Goal: Find specific page/section: Find specific page/section

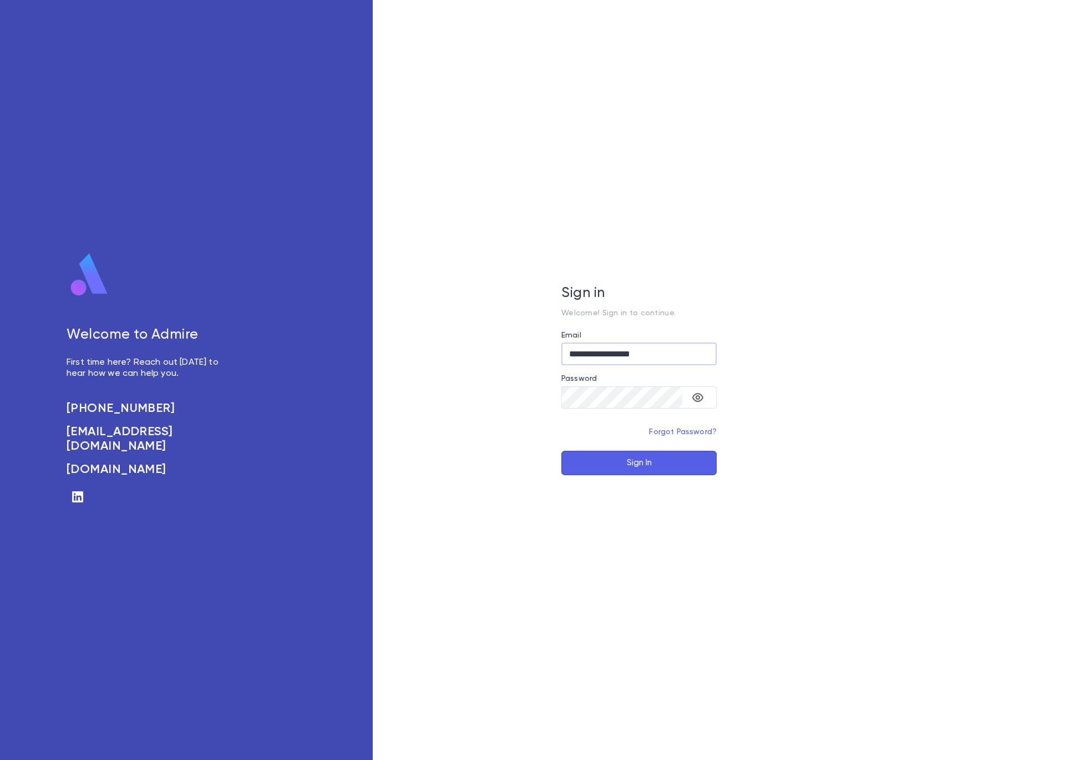
click at [613, 464] on button "Sign In" at bounding box center [639, 463] width 155 height 24
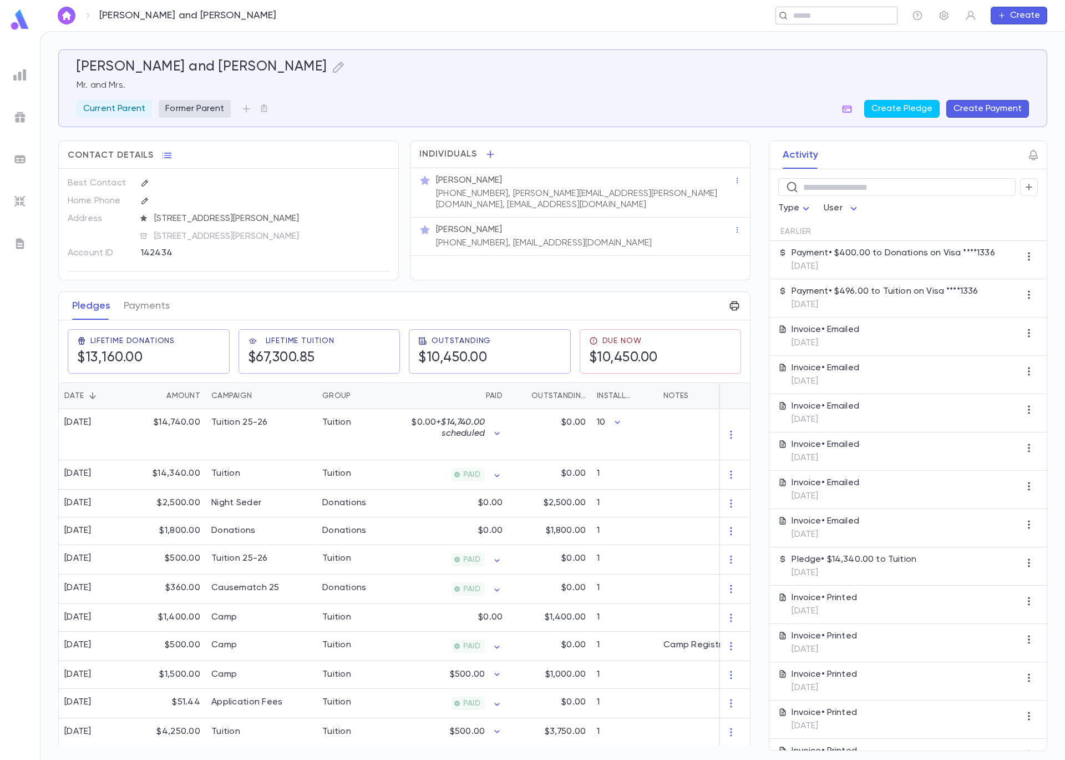
click at [822, 17] on input "text" at bounding box center [841, 16] width 103 height 11
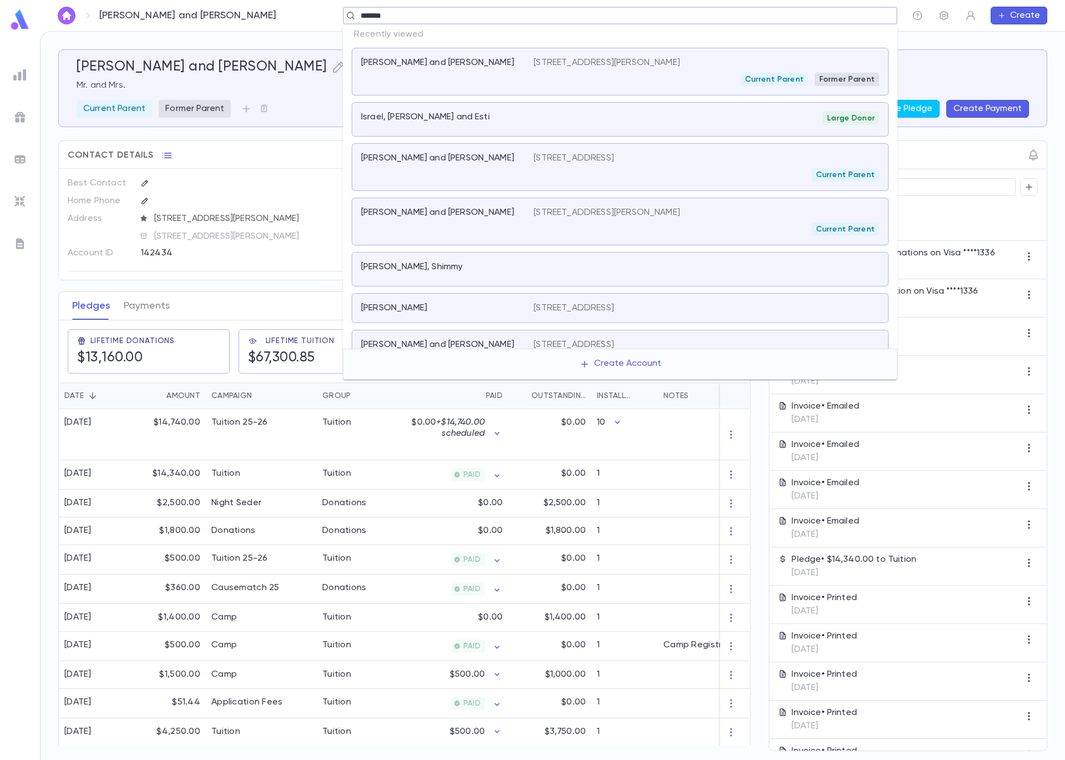
type input "*******"
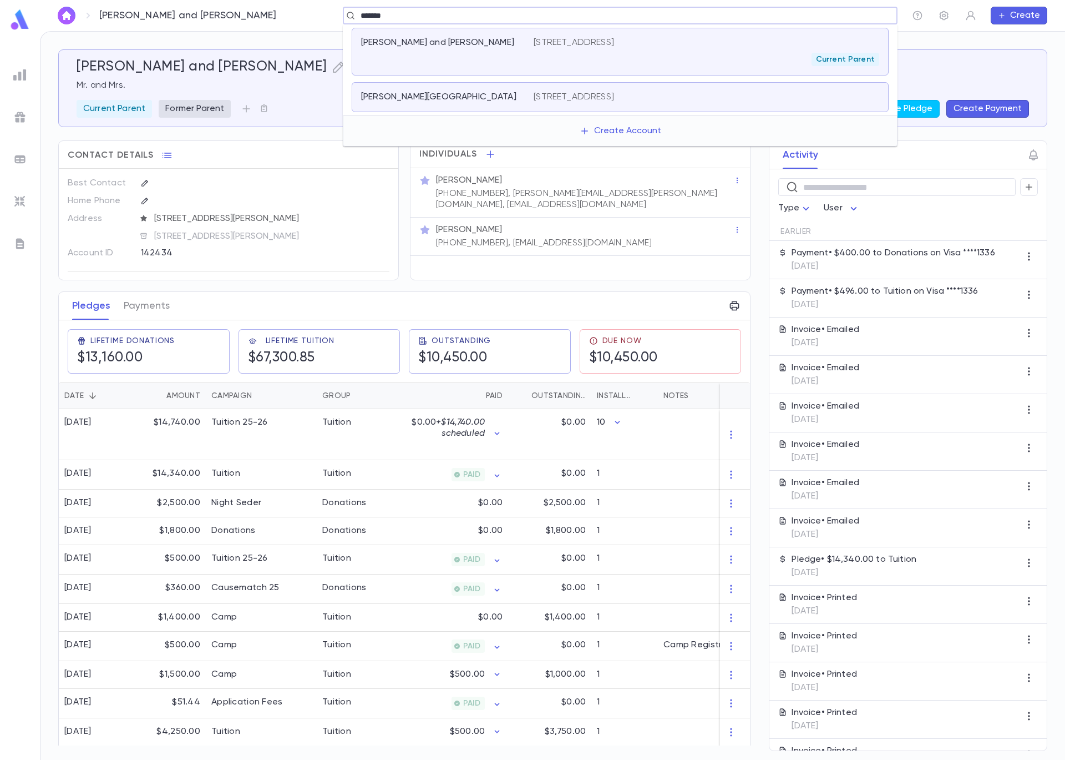
click at [642, 57] on div "Current Parent" at bounding box center [707, 59] width 346 height 13
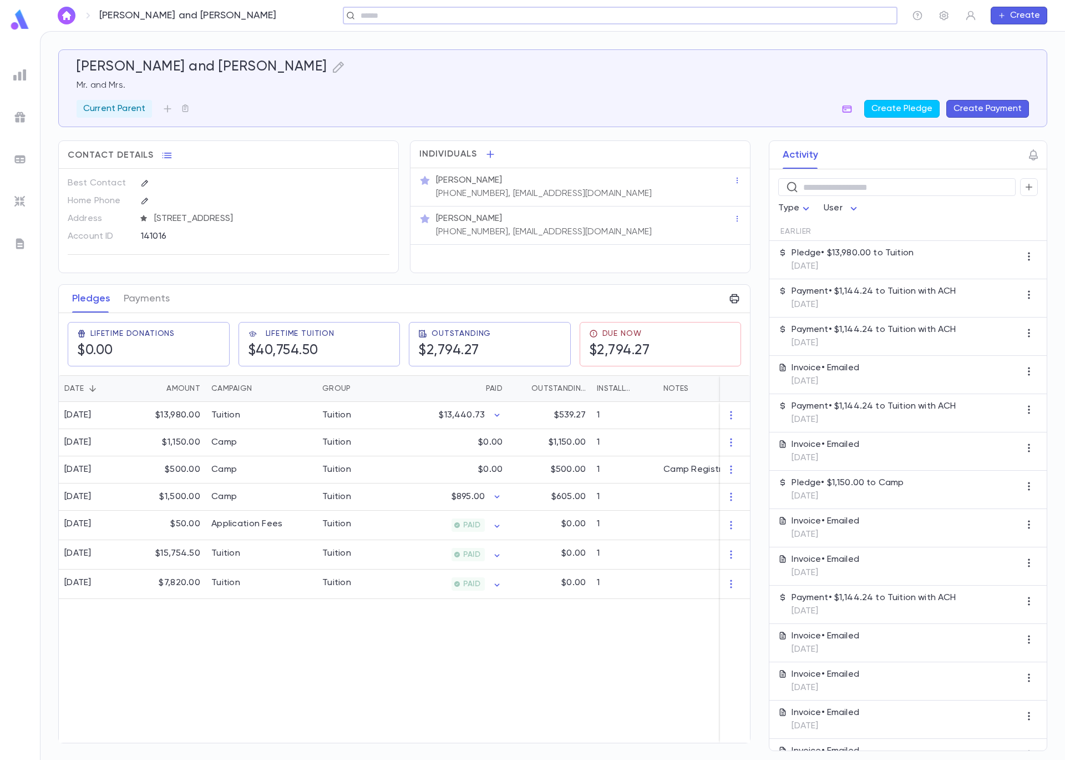
scroll to position [5, 0]
click at [136, 298] on button "Payments" at bounding box center [147, 299] width 46 height 28
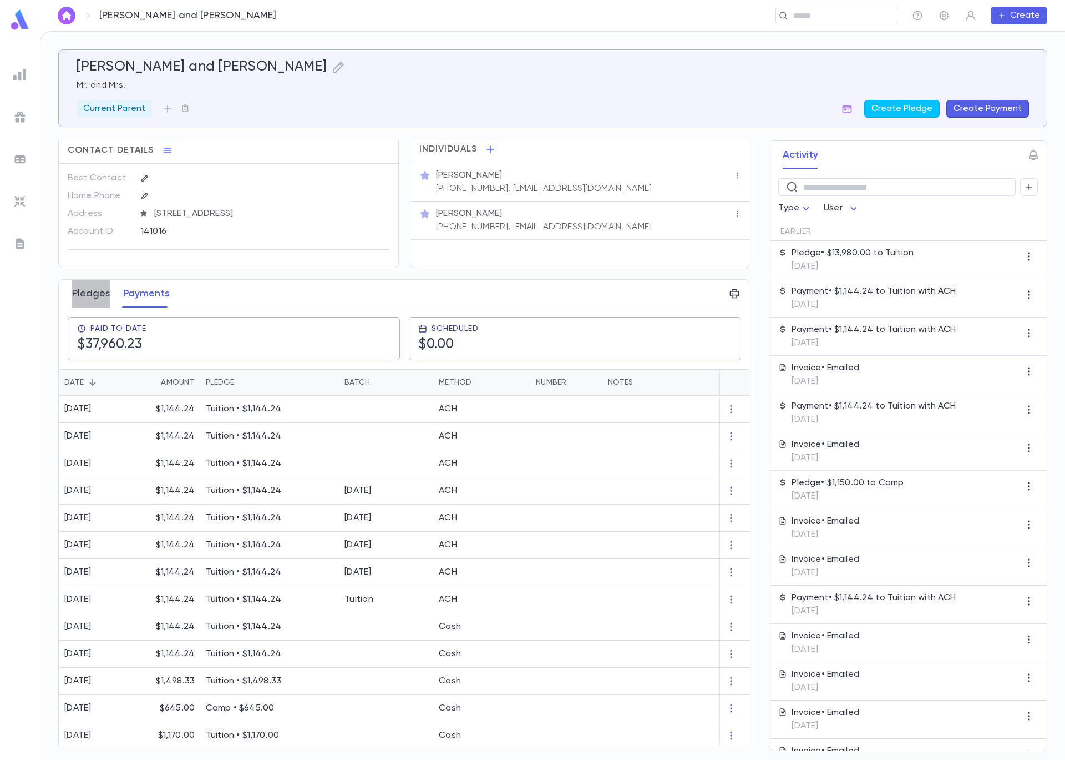
click at [99, 305] on button "Pledges" at bounding box center [91, 294] width 38 height 28
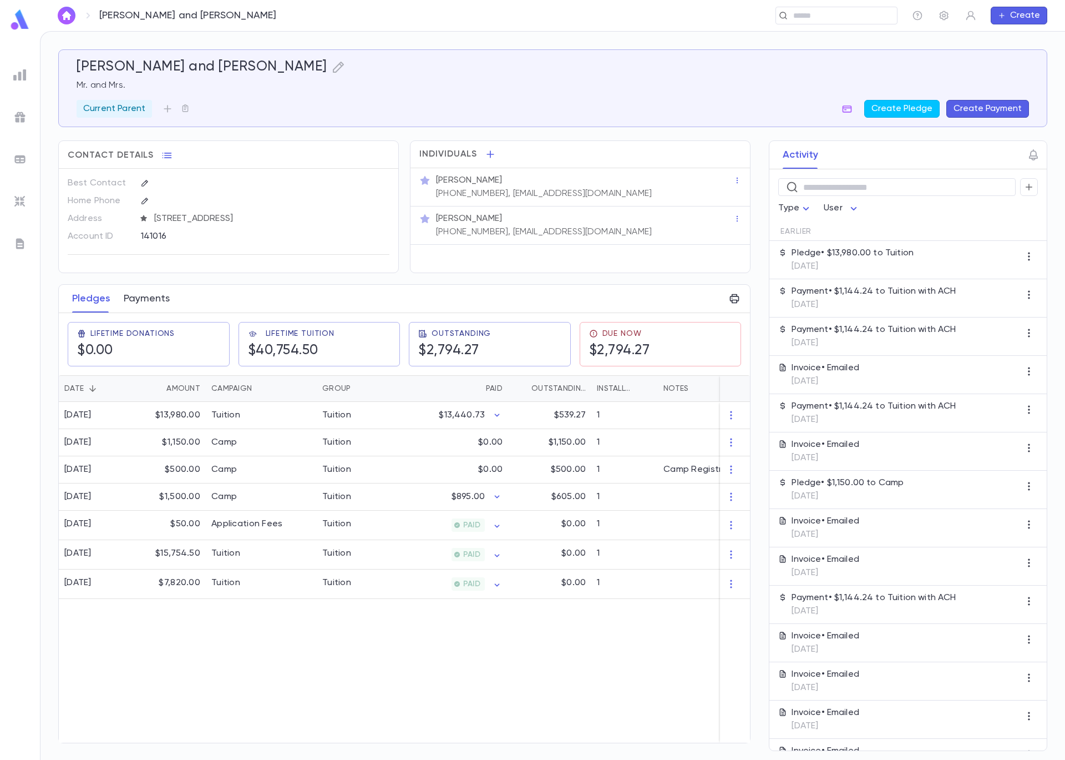
click at [155, 303] on button "Payments" at bounding box center [147, 299] width 46 height 28
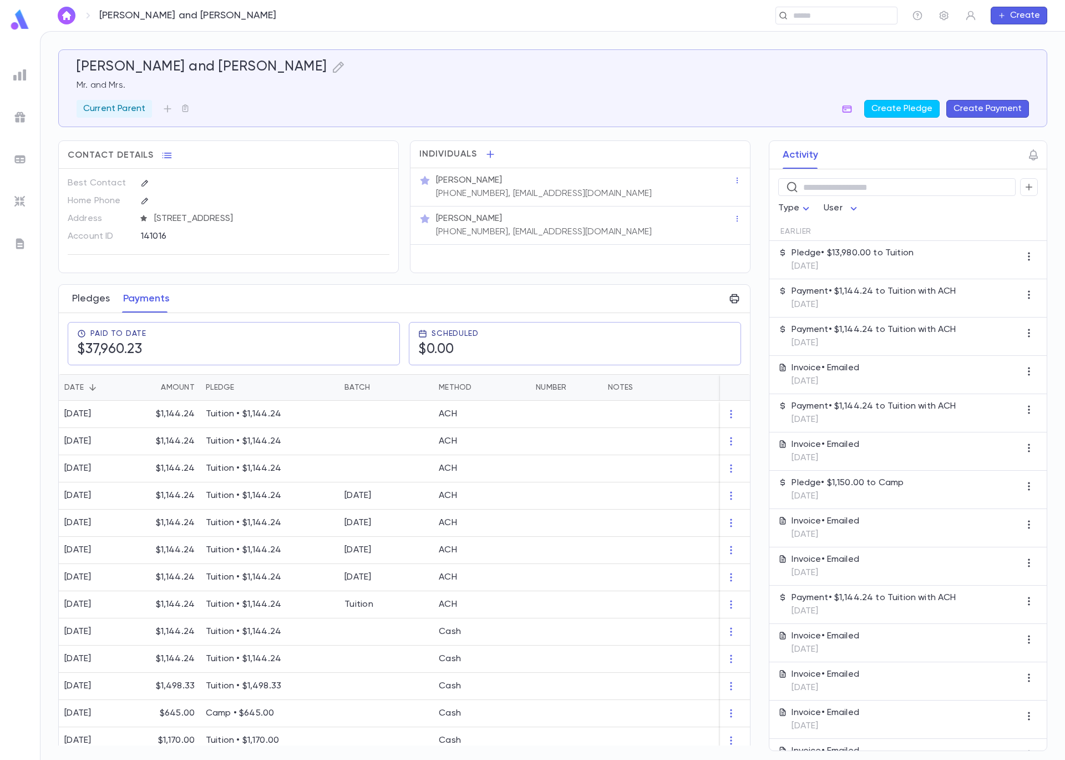
click at [90, 302] on button "Pledges" at bounding box center [91, 299] width 38 height 28
